Goal: Information Seeking & Learning: Check status

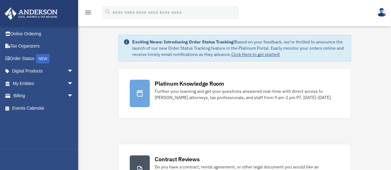
scroll to position [4, 0]
click at [67, 97] on span "arrow_drop_down" at bounding box center [73, 96] width 12 height 13
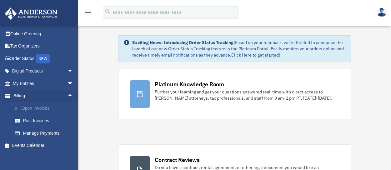
click at [46, 112] on link "$ Open Invoices" at bounding box center [46, 108] width 74 height 13
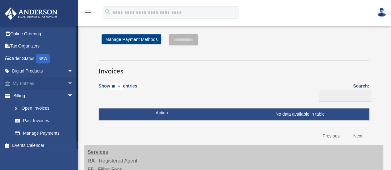
click at [67, 85] on span "arrow_drop_down" at bounding box center [73, 83] width 12 height 13
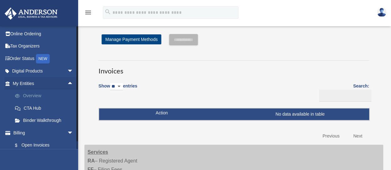
click at [37, 96] on link "Overview" at bounding box center [46, 96] width 74 height 12
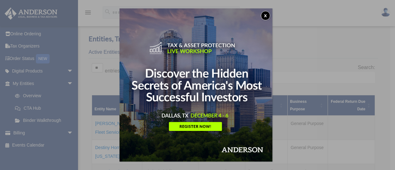
click at [268, 16] on button "x" at bounding box center [265, 15] width 9 height 9
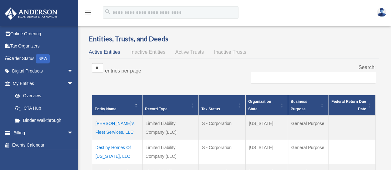
click at [191, 52] on span "Active Trusts" at bounding box center [189, 51] width 29 height 5
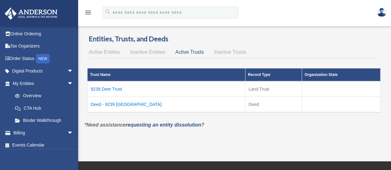
click at [150, 52] on span "Inactive Entities" at bounding box center [147, 51] width 35 height 5
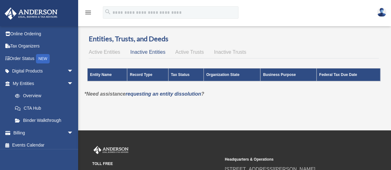
click at [189, 51] on span "Active Trusts" at bounding box center [189, 51] width 29 height 5
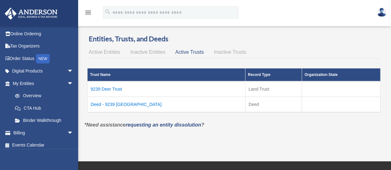
click at [122, 103] on td "Deed - 9239 [GEOGRAPHIC_DATA]" at bounding box center [166, 105] width 158 height 16
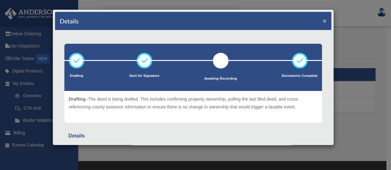
click at [322, 21] on button "×" at bounding box center [324, 20] width 4 height 7
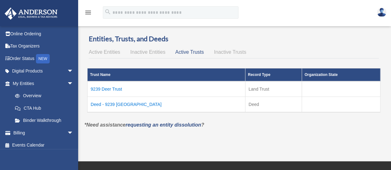
click at [114, 92] on td "9239 Deer Trust" at bounding box center [166, 89] width 158 height 16
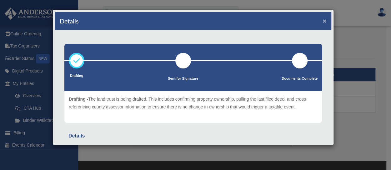
click at [322, 21] on button "×" at bounding box center [324, 20] width 4 height 7
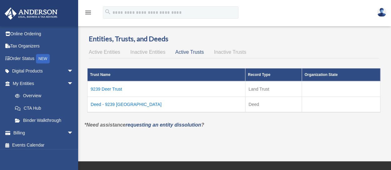
click at [133, 106] on td "Deed - 9239 [GEOGRAPHIC_DATA]" at bounding box center [166, 105] width 158 height 16
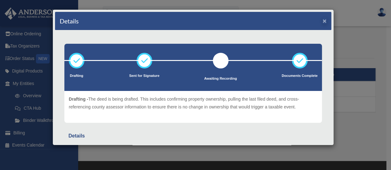
click at [322, 22] on button "×" at bounding box center [324, 20] width 4 height 7
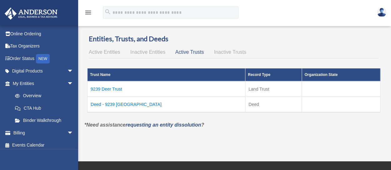
click at [114, 88] on td "9239 Deer Trust" at bounding box center [166, 89] width 158 height 16
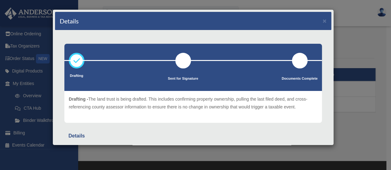
click at [325, 104] on div "Drafting Sent for Signature Details" at bounding box center [193, 116] width 276 height 172
click at [313, 24] on div "Details ×" at bounding box center [193, 21] width 276 height 18
click at [322, 21] on button "×" at bounding box center [324, 20] width 4 height 7
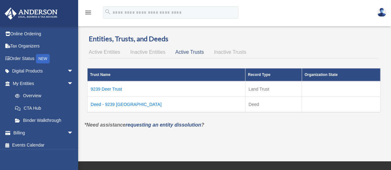
click at [242, 54] on span "Inactive Trusts" at bounding box center [230, 51] width 32 height 5
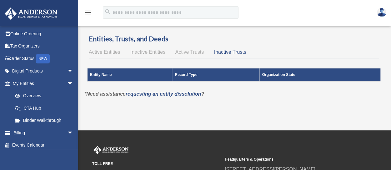
click at [194, 54] on span "Active Trusts" at bounding box center [189, 51] width 29 height 5
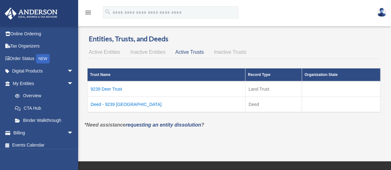
click at [368, 42] on h3 "Entities, Trusts, and Deeds" at bounding box center [234, 39] width 290 height 10
click at [109, 90] on td "9239 Deer Trust" at bounding box center [166, 89] width 158 height 16
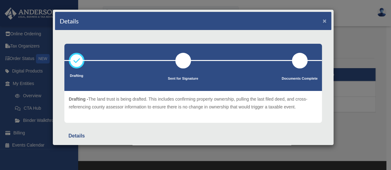
click at [322, 21] on button "×" at bounding box center [324, 20] width 4 height 7
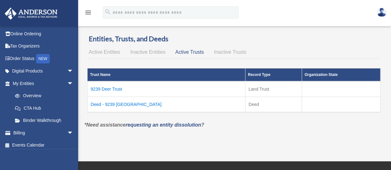
click at [123, 109] on td "Deed - 9239 Deer Village" at bounding box center [166, 105] width 158 height 16
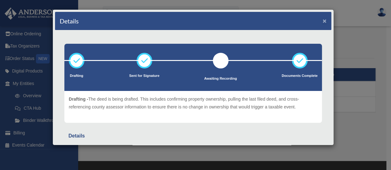
click at [322, 21] on button "×" at bounding box center [324, 20] width 4 height 7
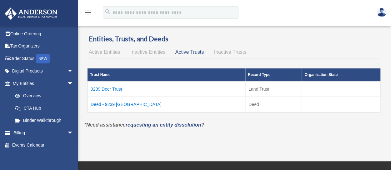
click at [111, 91] on td "9239 Deer Trust" at bounding box center [166, 89] width 158 height 16
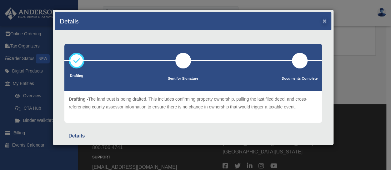
click at [322, 17] on button "×" at bounding box center [324, 20] width 4 height 7
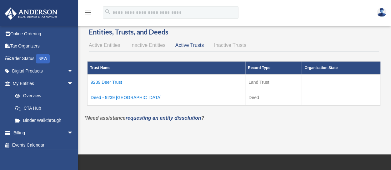
scroll to position [4, 0]
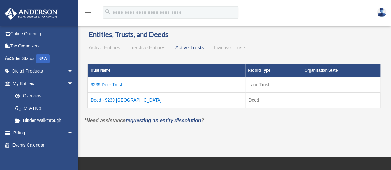
click at [116, 99] on td "Deed - 9239 Deer Village" at bounding box center [166, 100] width 158 height 16
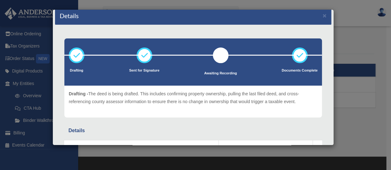
scroll to position [0, 0]
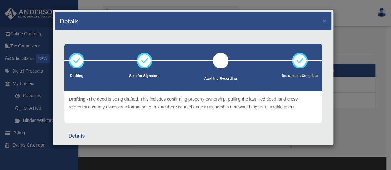
click at [327, 20] on div "Details × Drafting" at bounding box center [192, 77] width 281 height 136
click at [322, 21] on button "×" at bounding box center [324, 20] width 4 height 7
